Goal: Information Seeking & Learning: Compare options

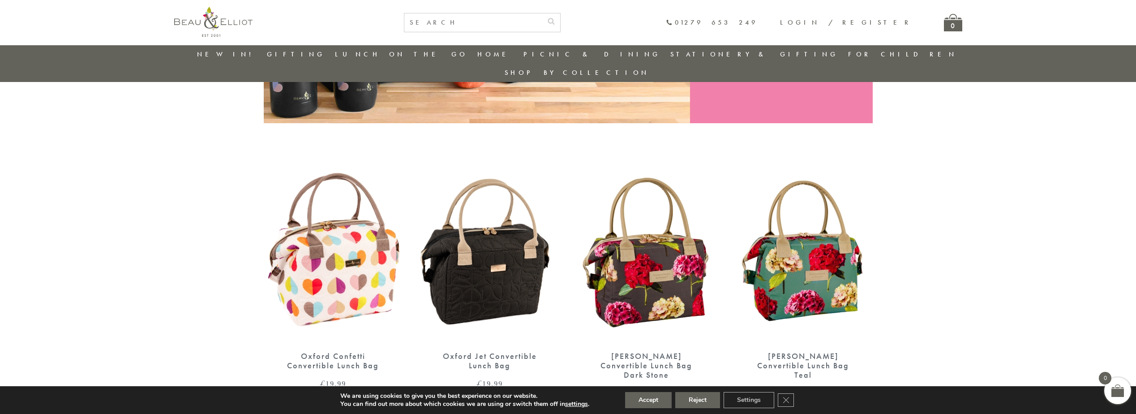
scroll to position [295, 0]
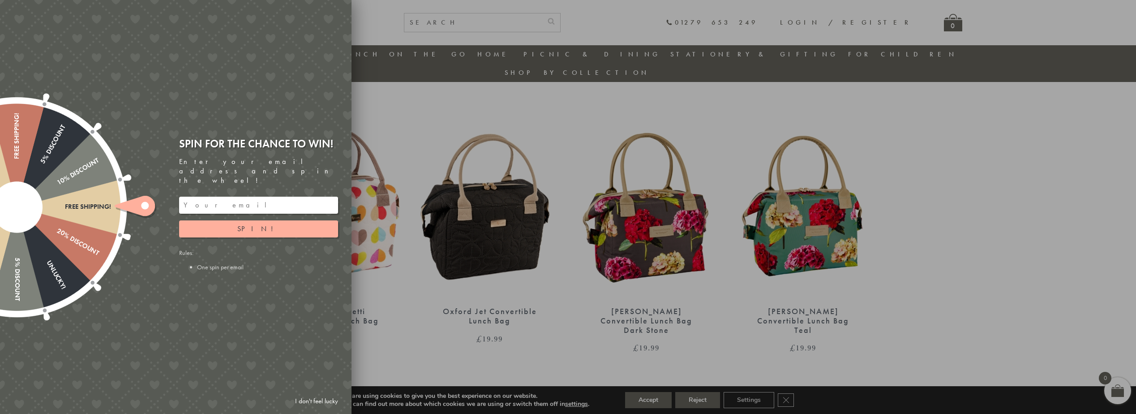
click at [425, 179] on div at bounding box center [568, 207] width 1136 height 414
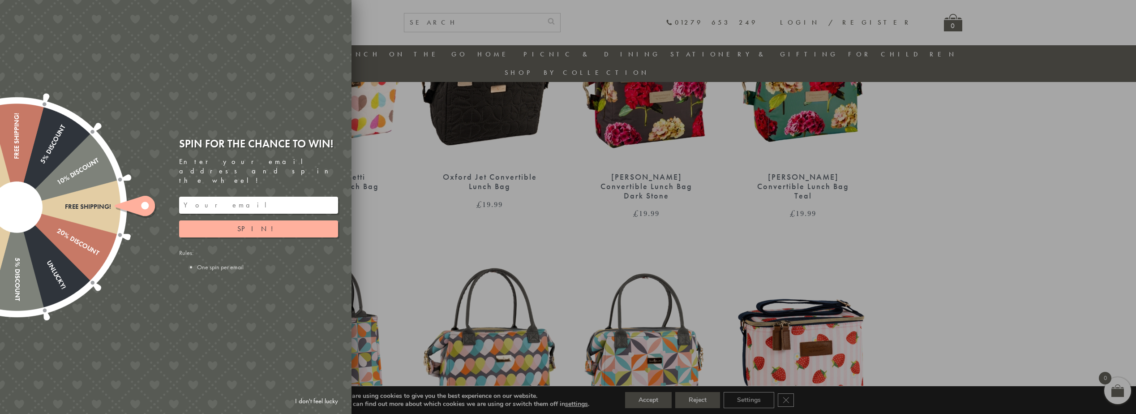
scroll to position [474, 0]
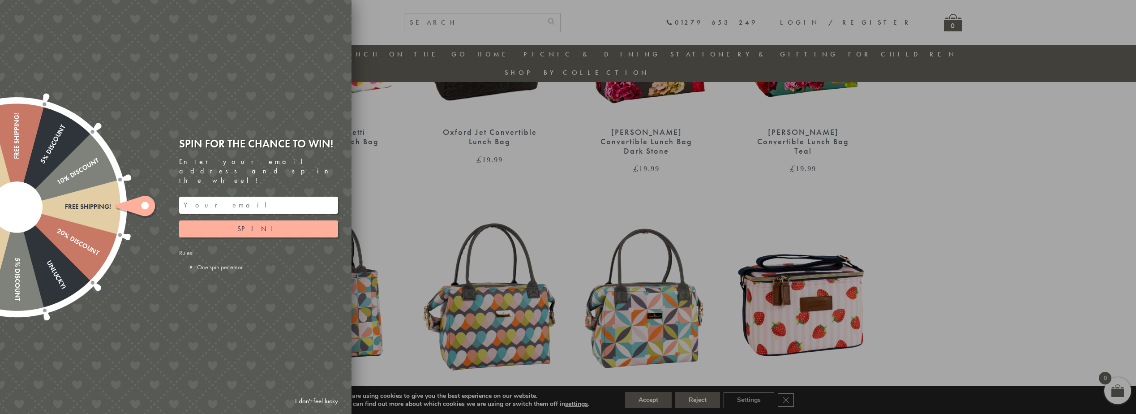
click at [712, 402] on div at bounding box center [568, 207] width 1136 height 414
click at [320, 398] on link "I don't feel lucky" at bounding box center [316, 401] width 52 height 17
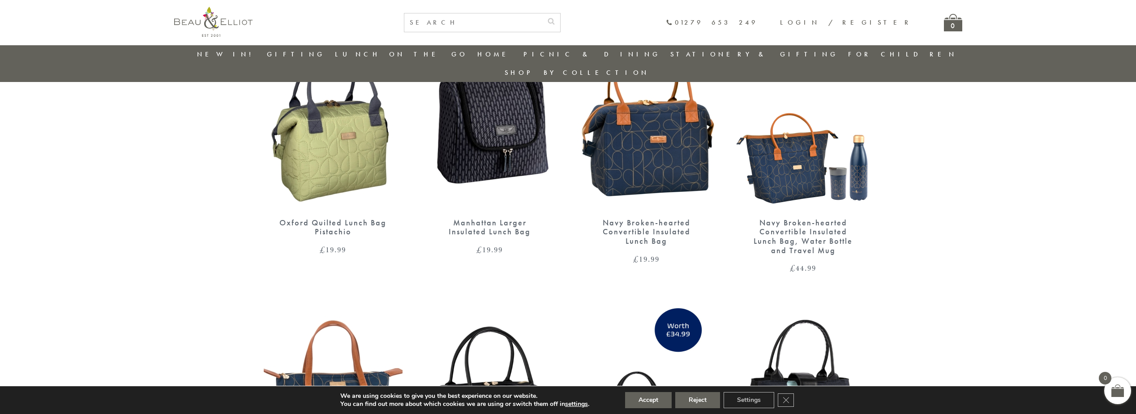
scroll to position [1414, 0]
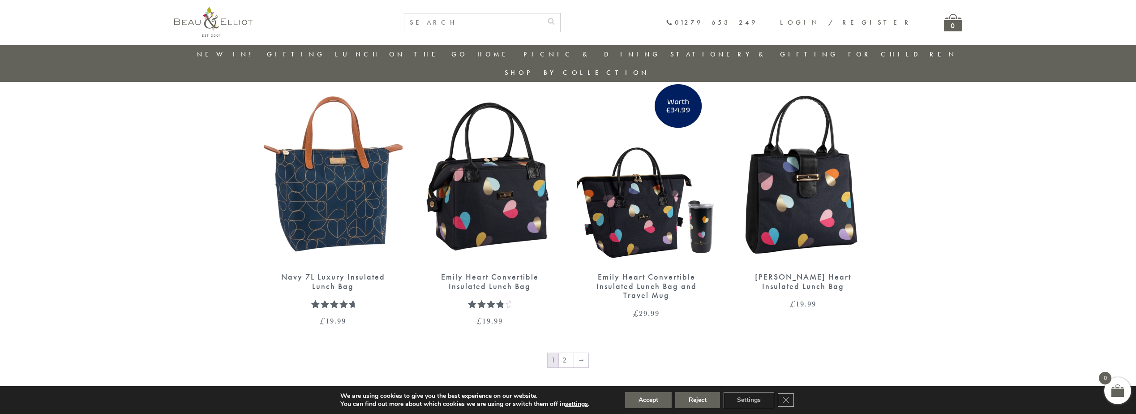
click at [363, 217] on img at bounding box center [333, 173] width 139 height 179
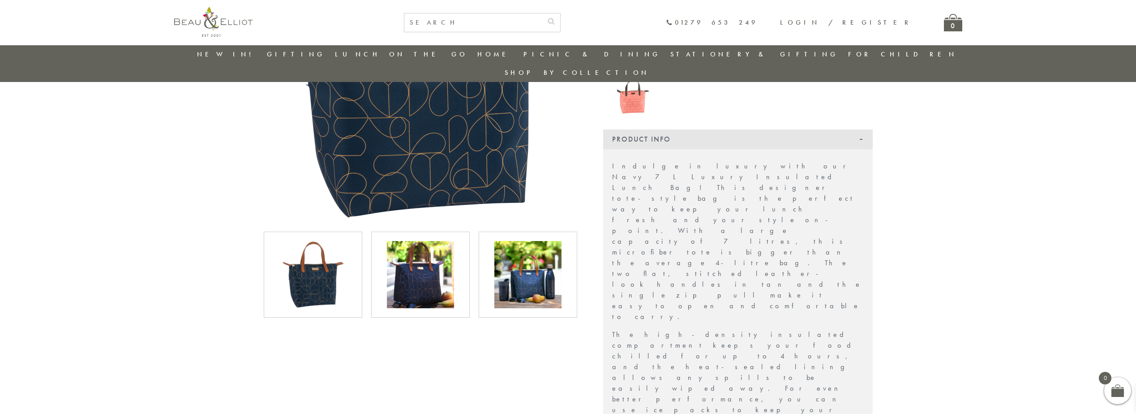
scroll to position [205, 0]
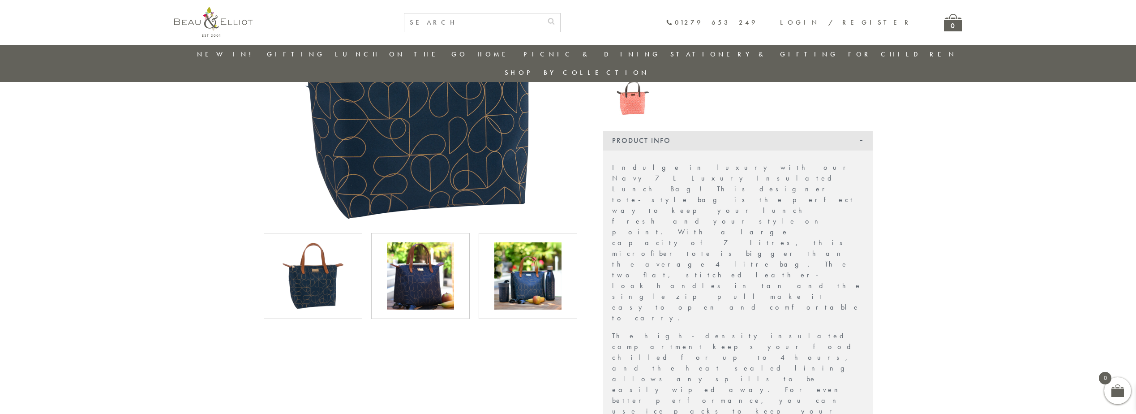
click at [427, 243] on img at bounding box center [420, 275] width 67 height 67
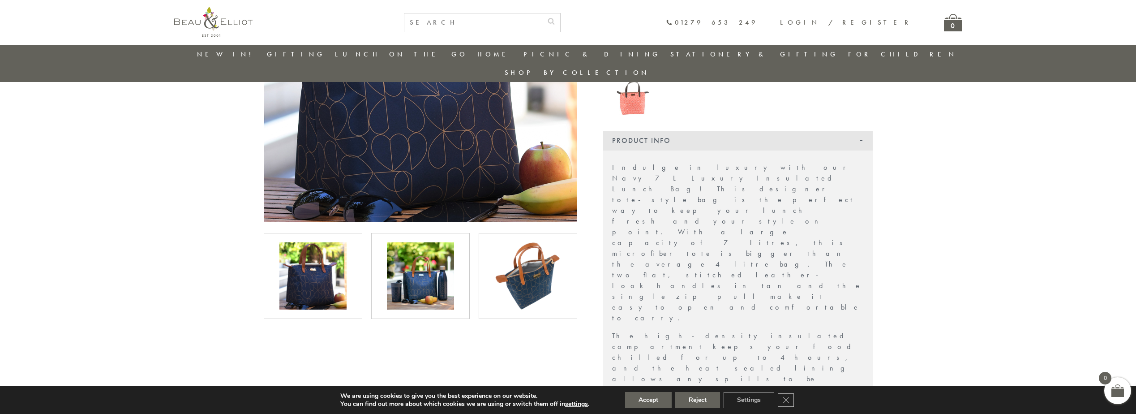
click at [457, 255] on div at bounding box center [420, 275] width 80 height 67
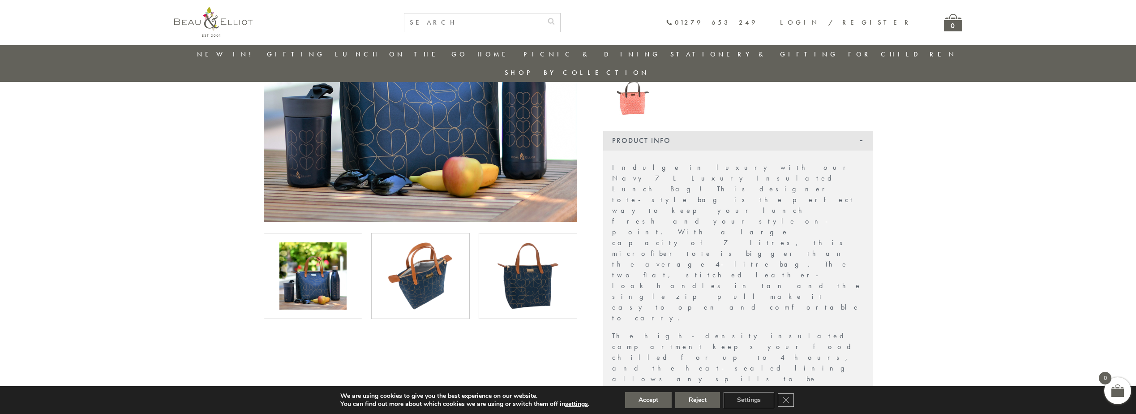
click at [466, 255] on div at bounding box center [420, 276] width 98 height 86
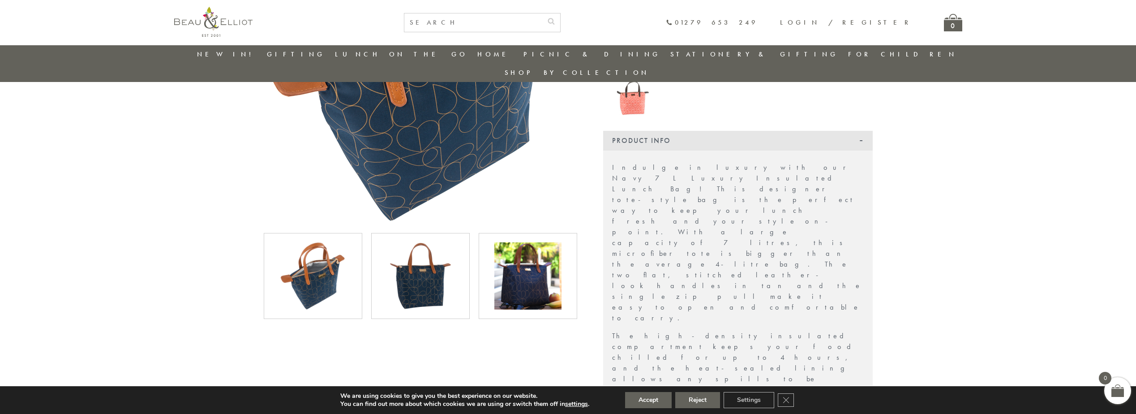
click at [469, 255] on div at bounding box center [420, 276] width 98 height 86
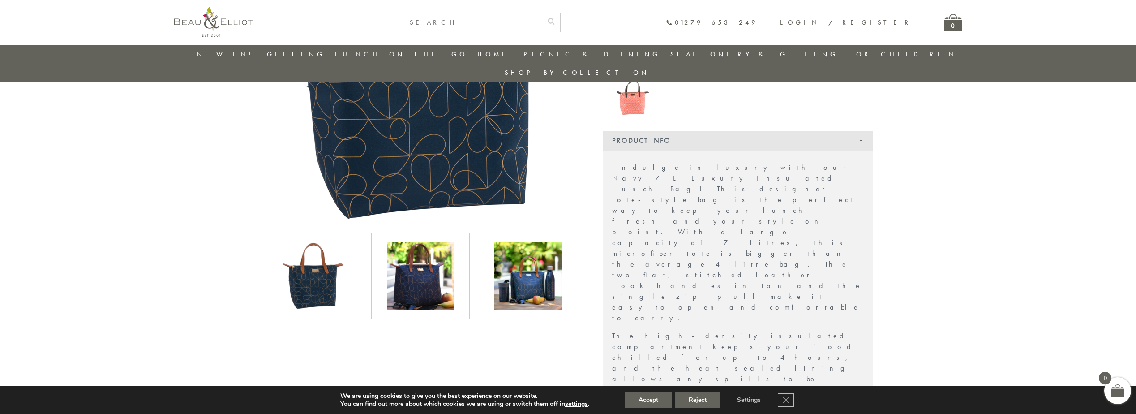
click at [469, 255] on div at bounding box center [98, 276] width 1182 height 86
click at [512, 255] on img at bounding box center [527, 275] width 67 height 67
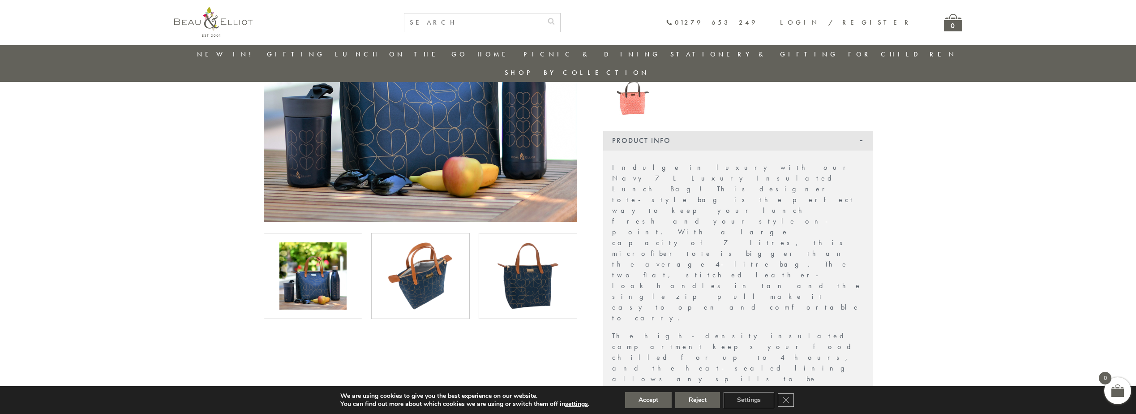
scroll to position [160, 0]
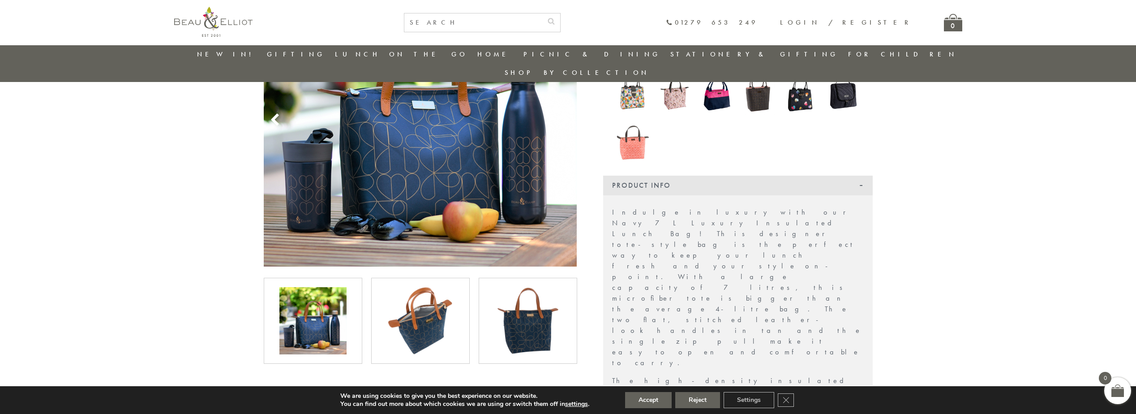
click at [469, 290] on div at bounding box center [420, 321] width 98 height 86
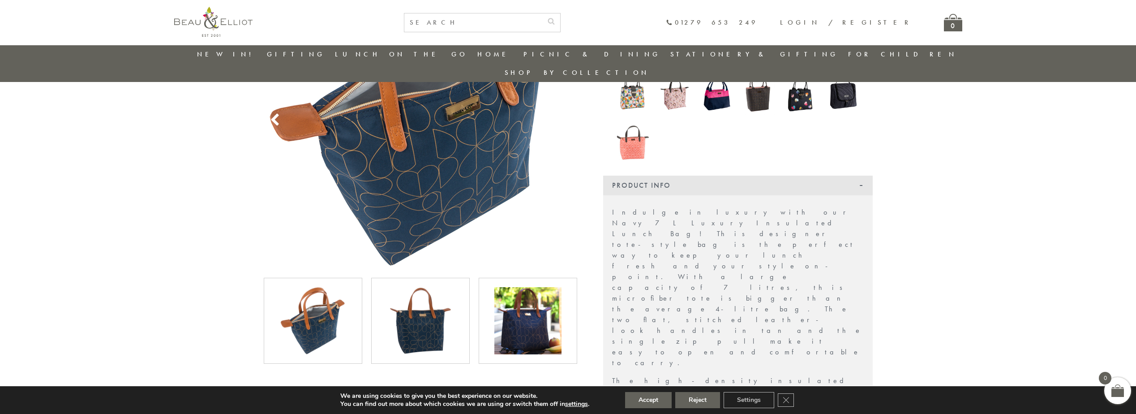
click at [507, 293] on div at bounding box center [206, 321] width 1182 height 86
click at [513, 293] on img at bounding box center [527, 320] width 67 height 67
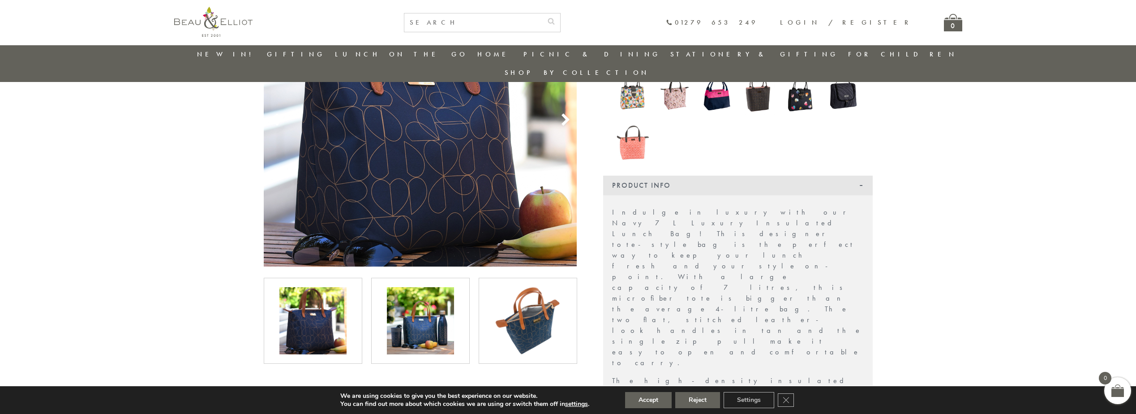
click at [526, 287] on img at bounding box center [527, 320] width 67 height 67
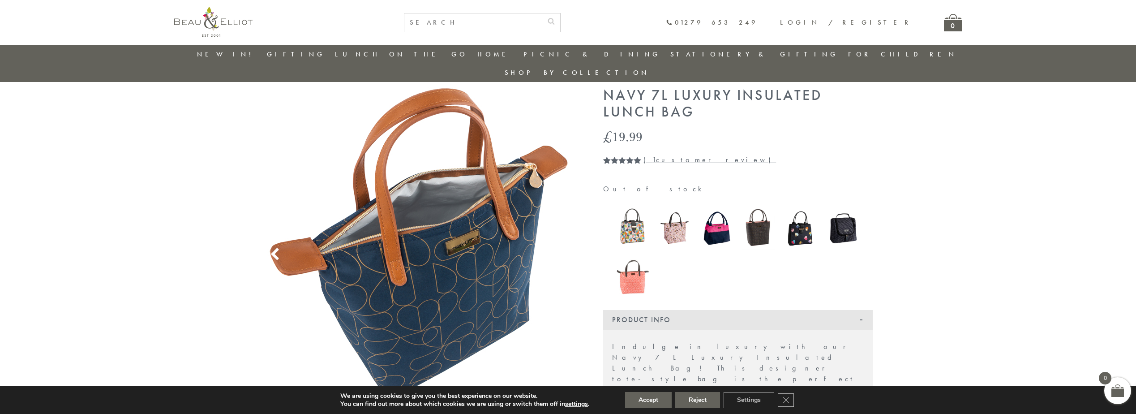
scroll to position [0, 0]
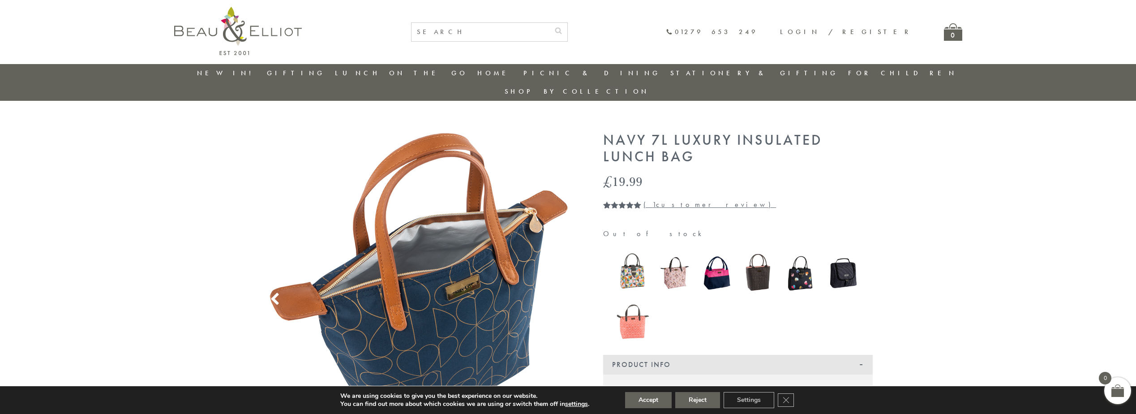
click at [624, 201] on span "Rated 5.00 out of 5 based on 1 customer rating" at bounding box center [622, 220] width 38 height 39
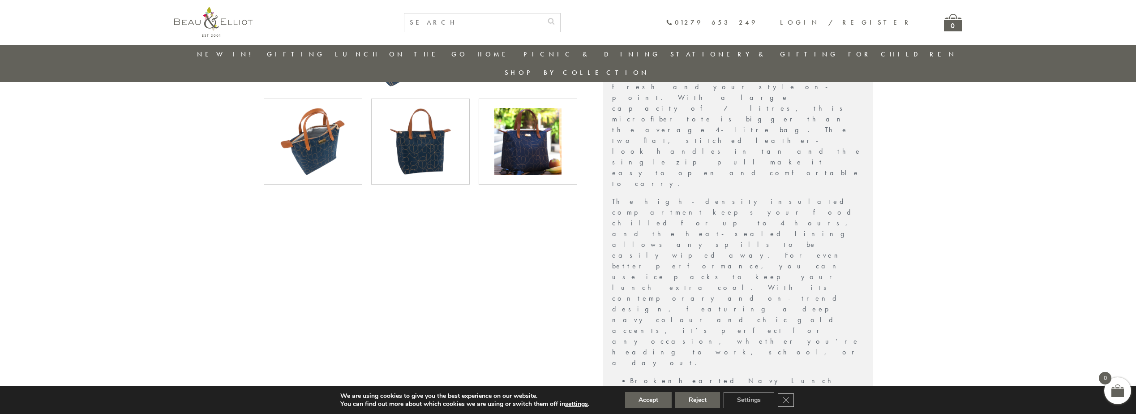
scroll to position [608, 0]
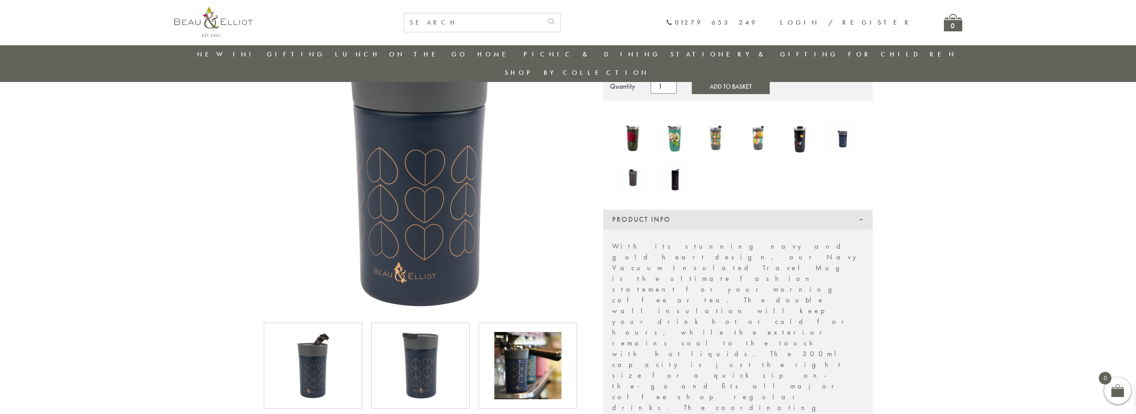
scroll to position [160, 0]
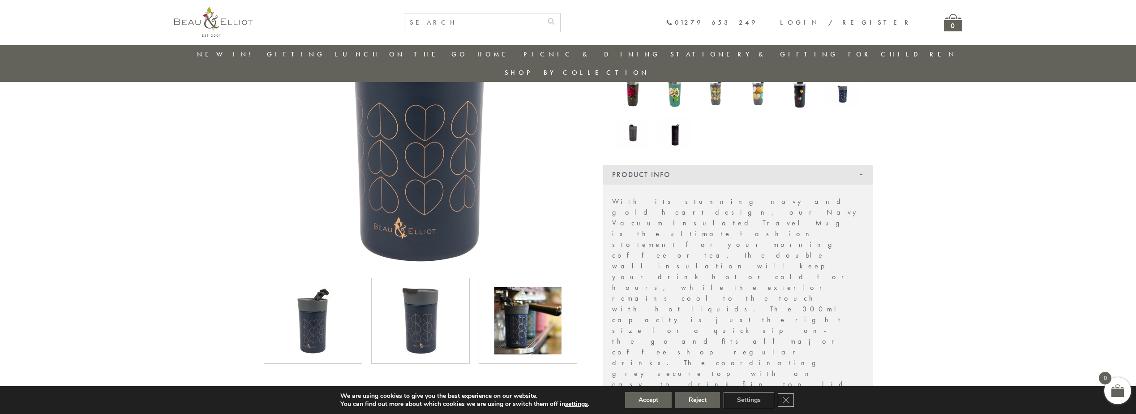
click at [416, 287] on img at bounding box center [420, 320] width 67 height 67
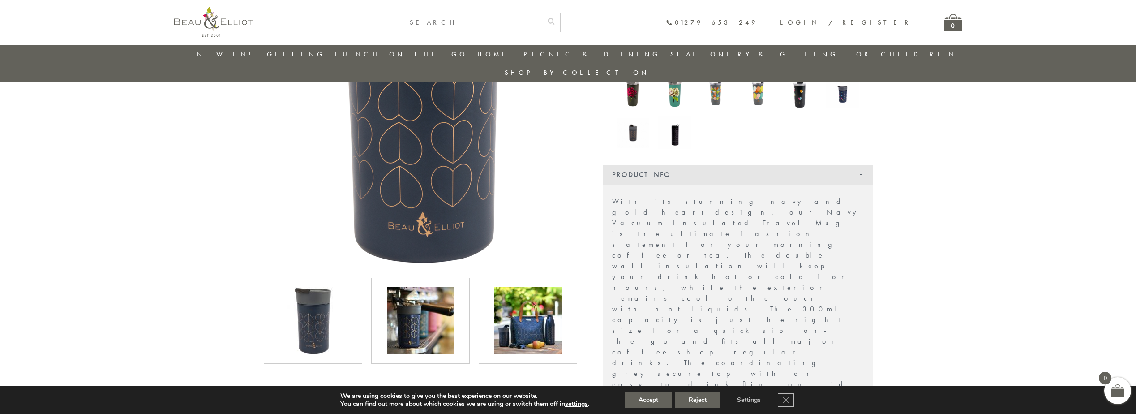
click at [458, 309] on div at bounding box center [420, 320] width 80 height 67
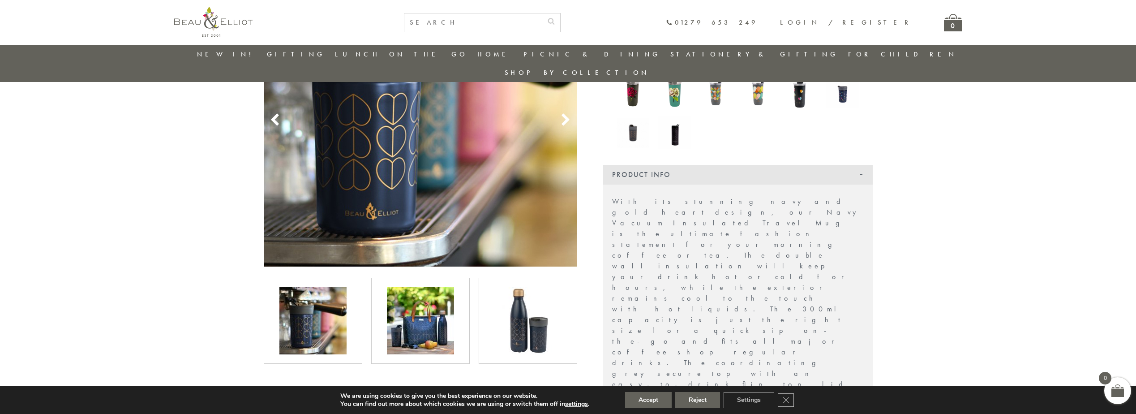
click at [530, 314] on img at bounding box center [527, 320] width 67 height 67
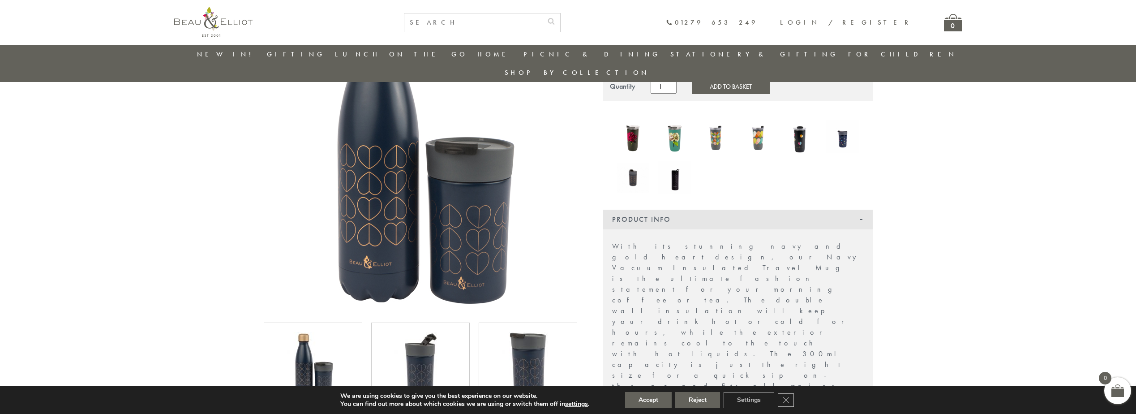
scroll to position [0, 0]
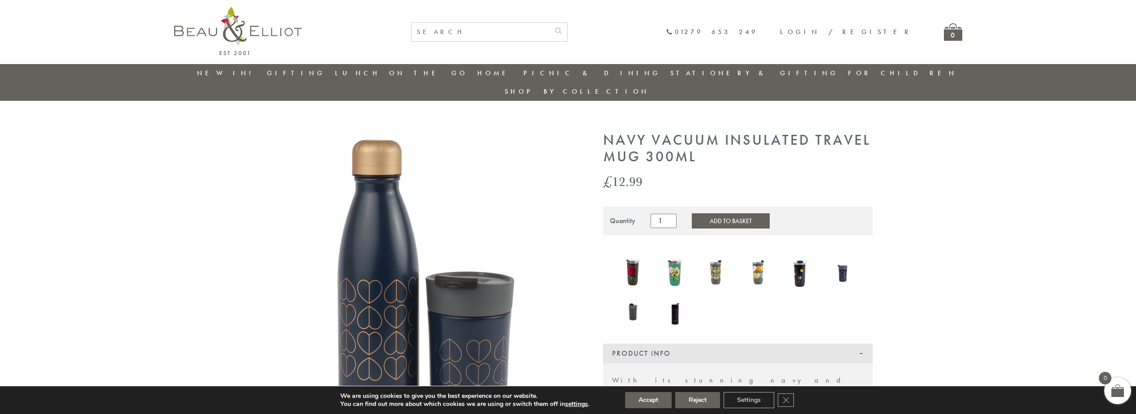
click at [680, 260] on img at bounding box center [674, 271] width 33 height 44
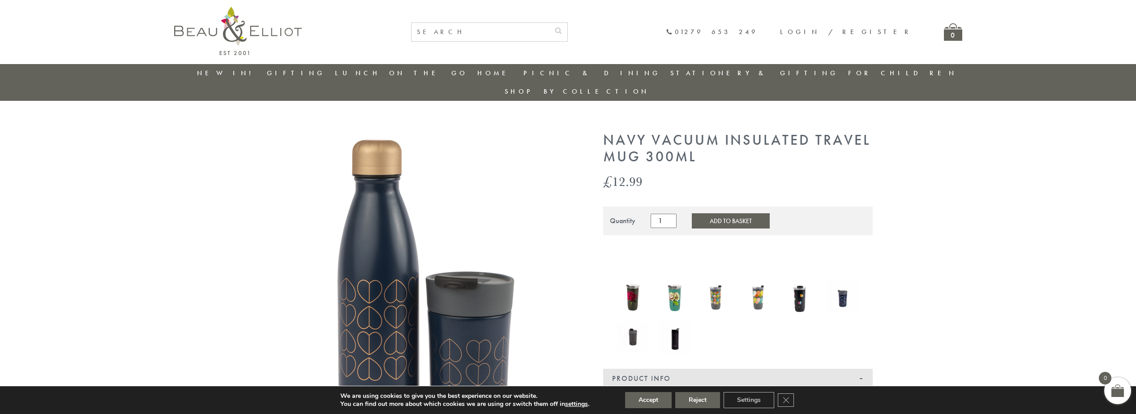
click at [706, 275] on img at bounding box center [716, 295] width 33 height 43
click at [761, 286] on img at bounding box center [758, 295] width 33 height 43
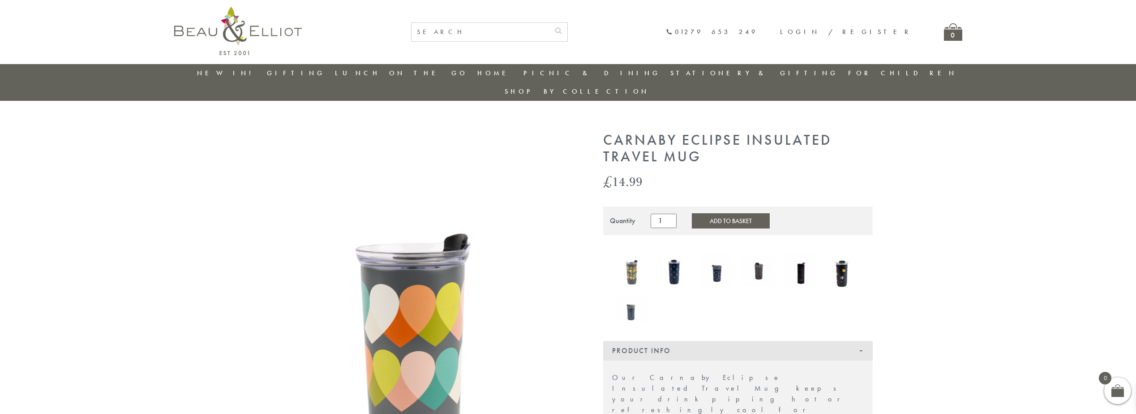
click at [633, 255] on img at bounding box center [632, 270] width 33 height 43
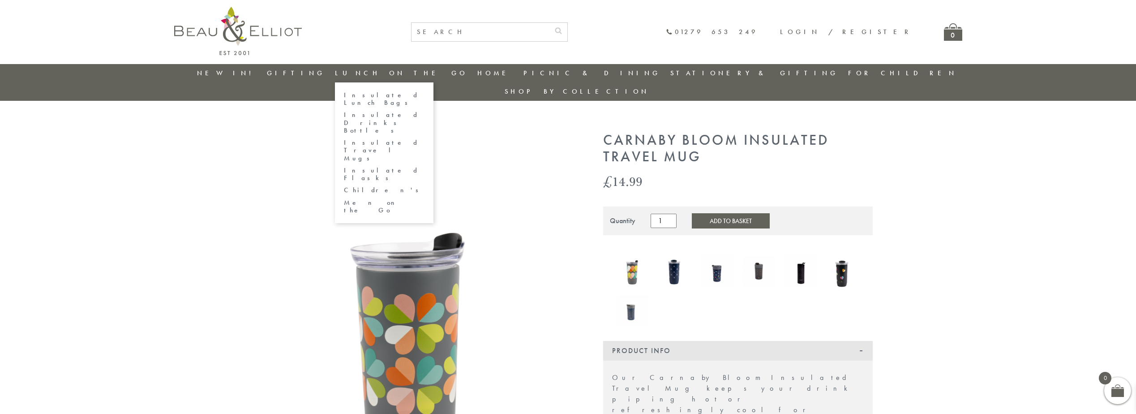
click at [375, 74] on link "Lunch On The Go" at bounding box center [401, 72] width 132 height 9
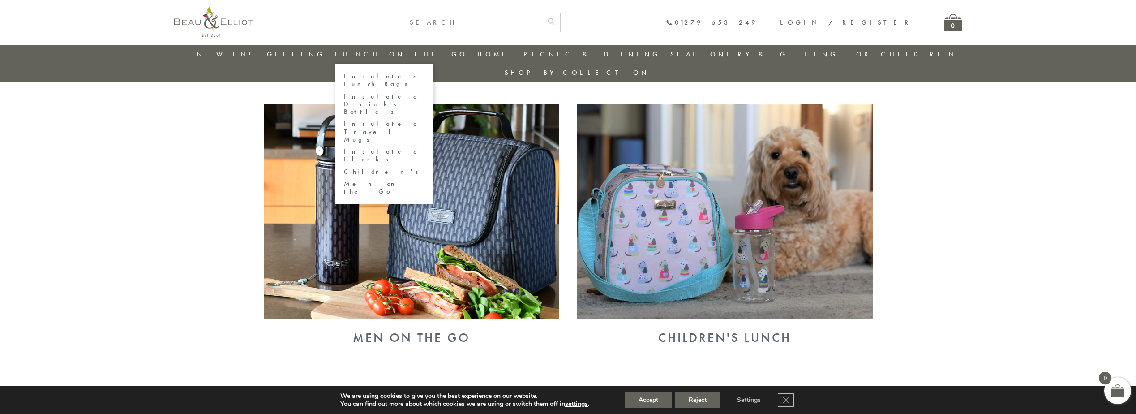
scroll to position [608, 0]
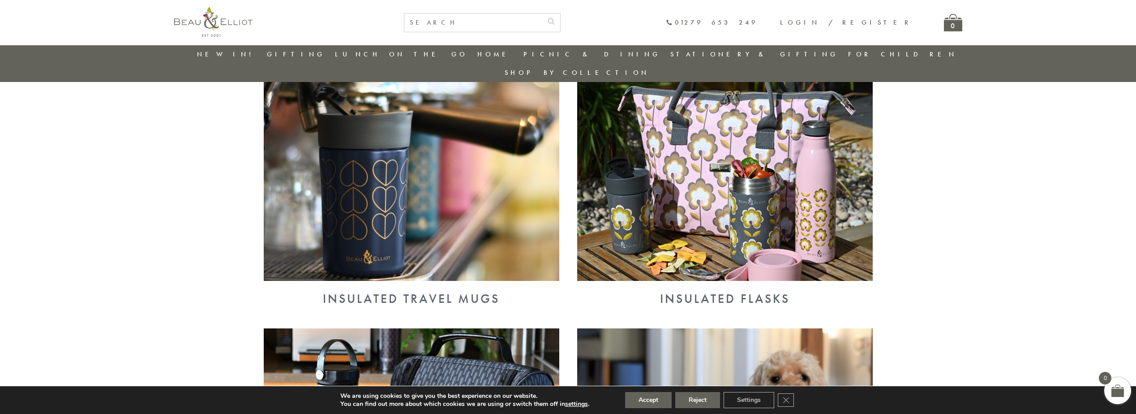
click at [444, 193] on img at bounding box center [411, 173] width 295 height 215
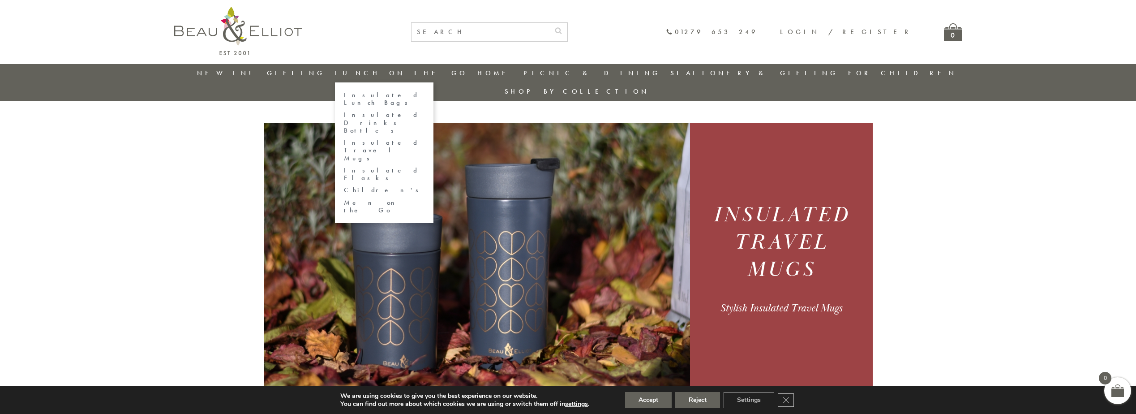
click at [395, 93] on link "Insulated Lunch Bags" at bounding box center [384, 99] width 81 height 16
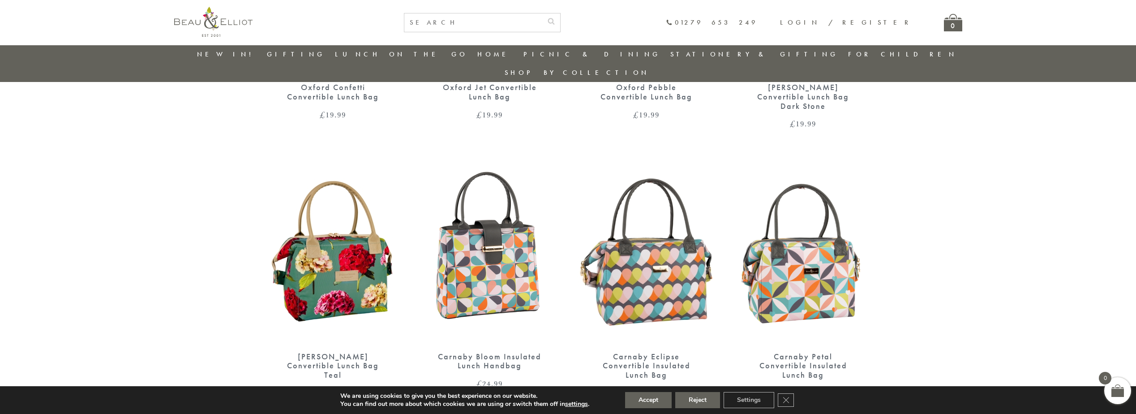
scroll to position [563, 0]
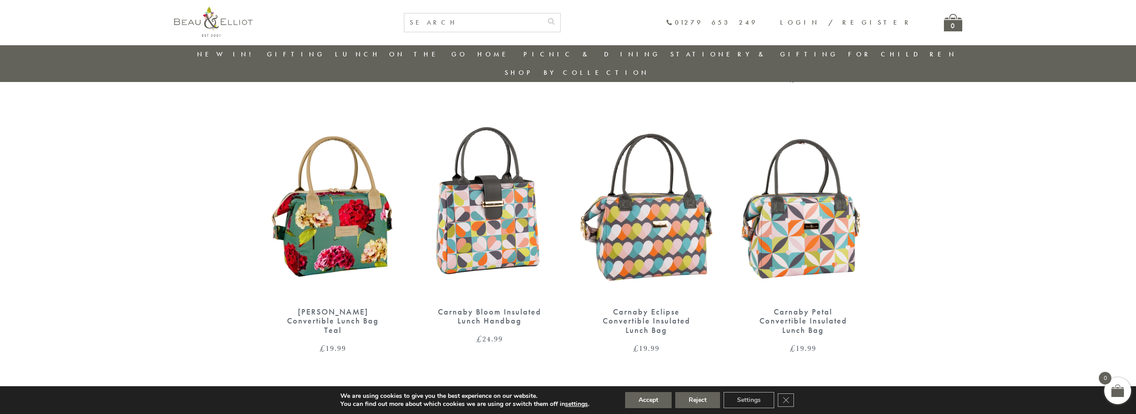
click at [351, 205] on img at bounding box center [333, 208] width 139 height 179
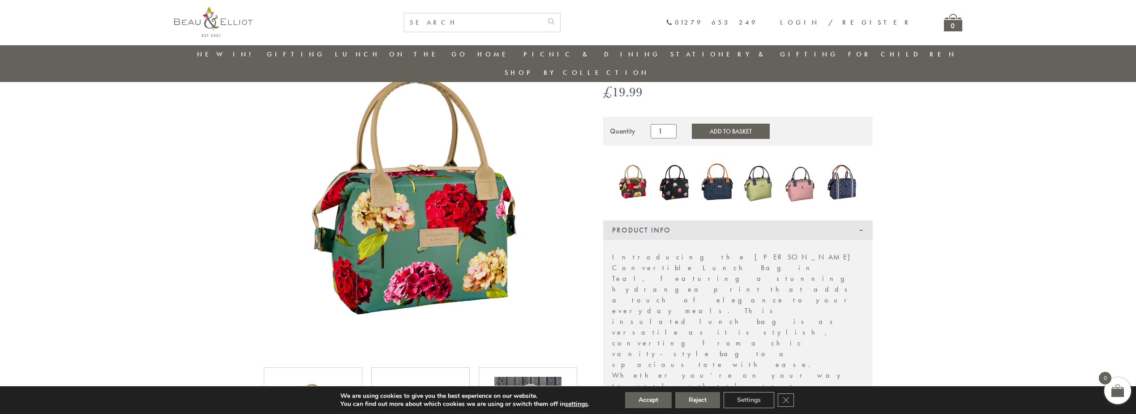
scroll to position [160, 0]
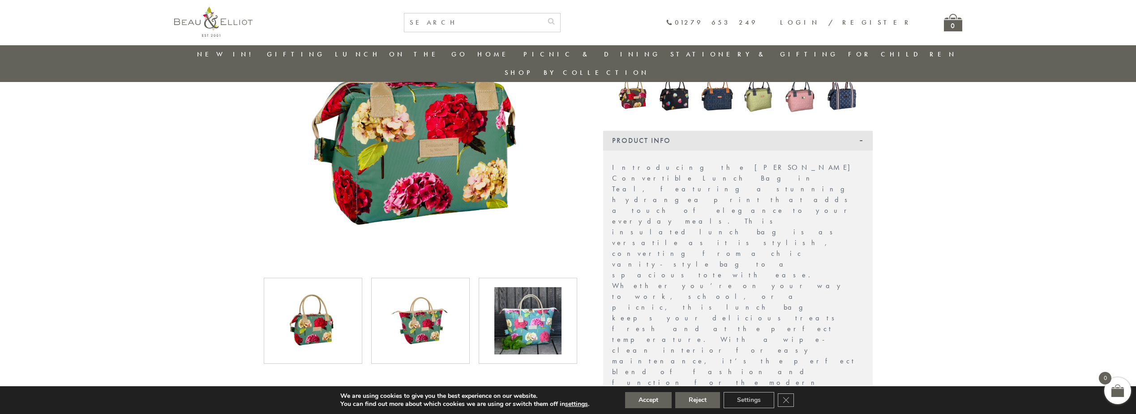
click at [437, 287] on img at bounding box center [420, 320] width 67 height 67
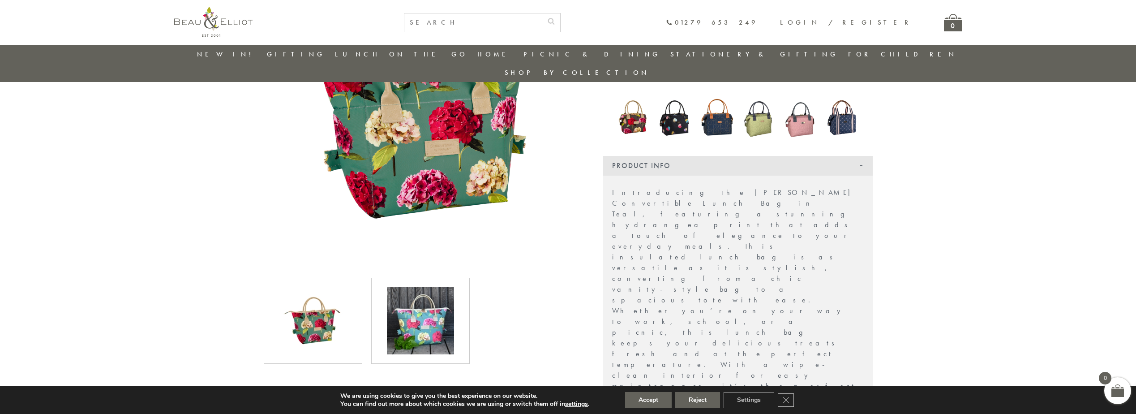
click at [328, 294] on img at bounding box center [312, 320] width 67 height 67
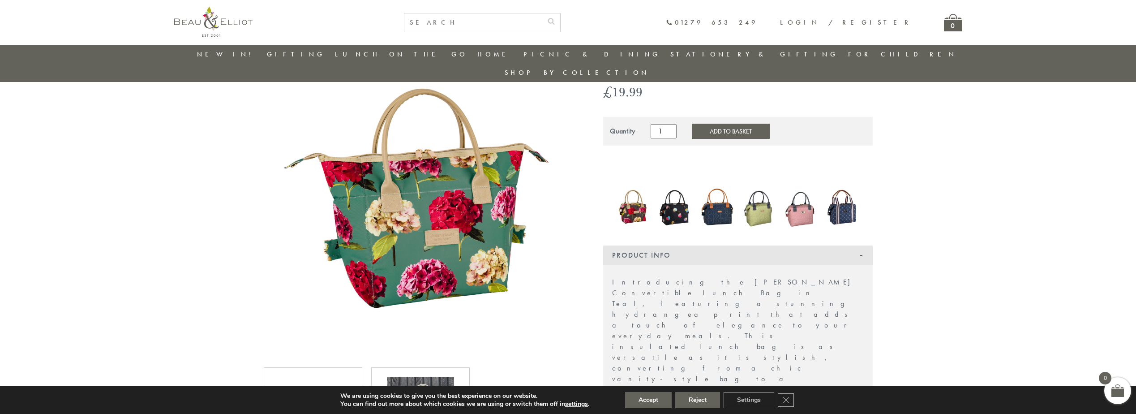
scroll to position [205, 0]
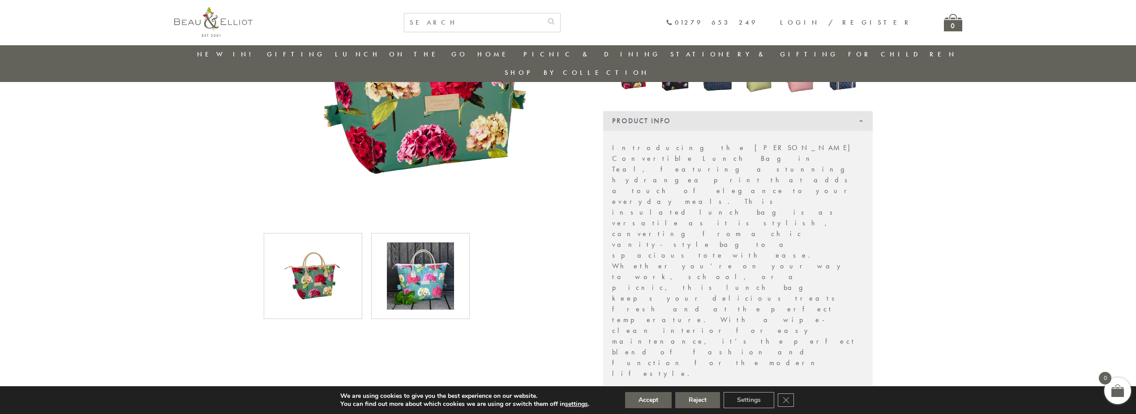
click at [449, 265] on img at bounding box center [420, 275] width 67 height 67
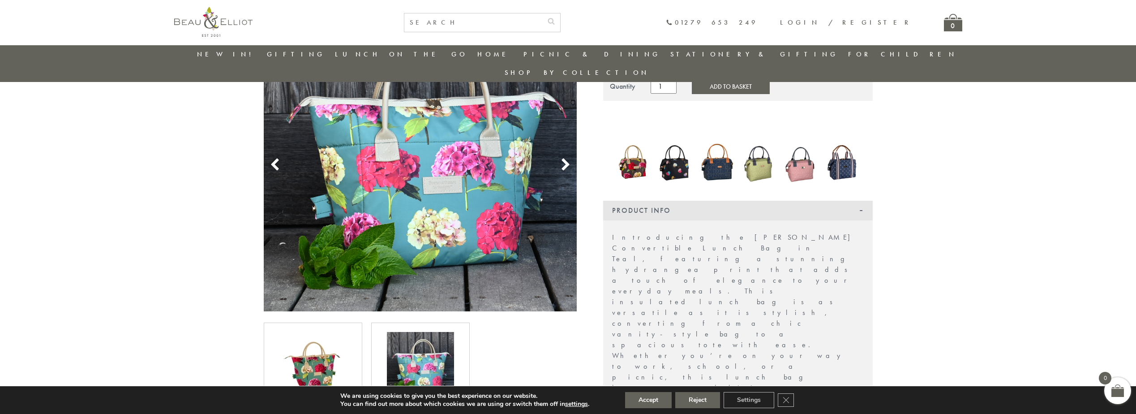
scroll to position [71, 0]
